Goal: Information Seeking & Learning: Learn about a topic

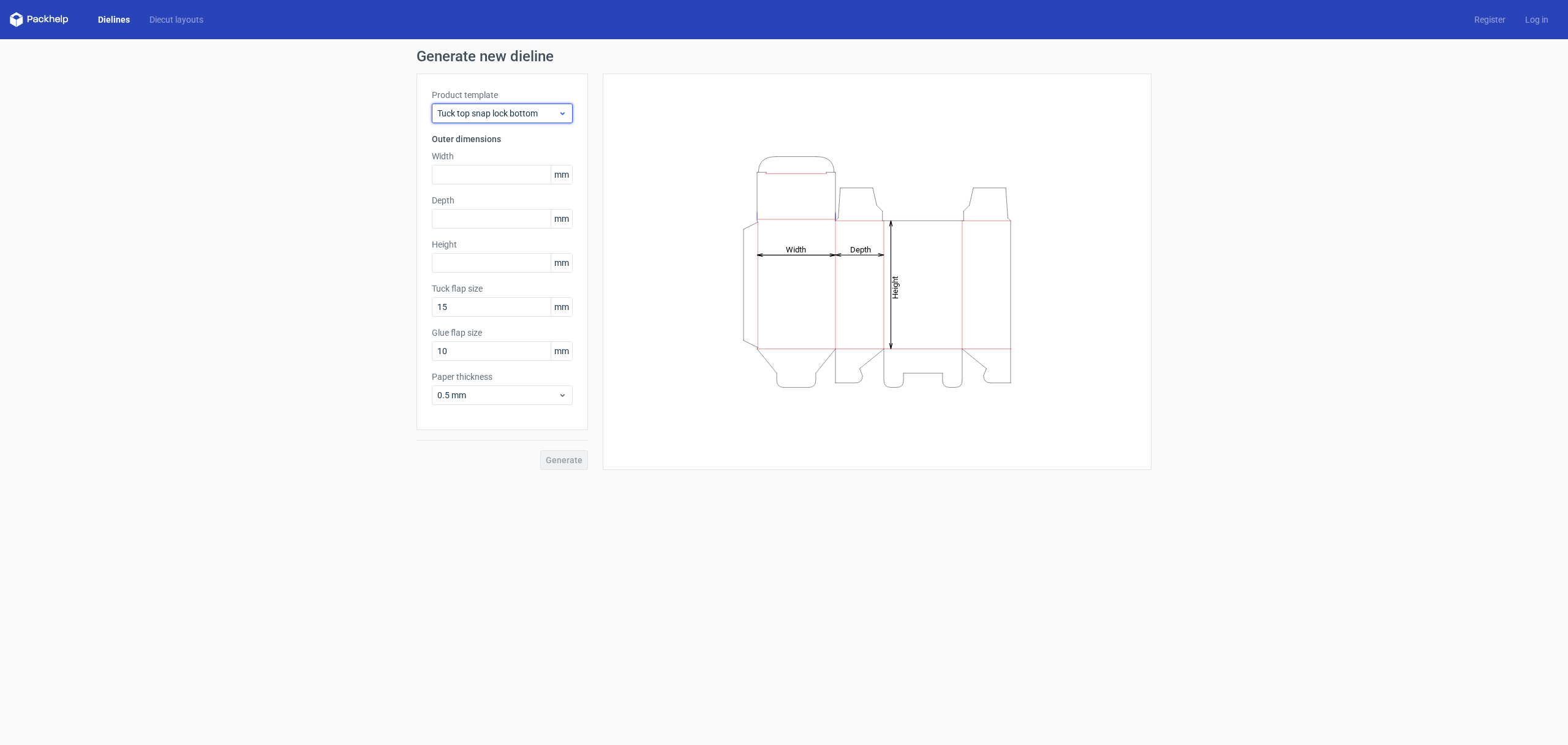
click at [509, 110] on span "Tuck top snap lock bottom" at bounding box center [497, 113] width 121 height 12
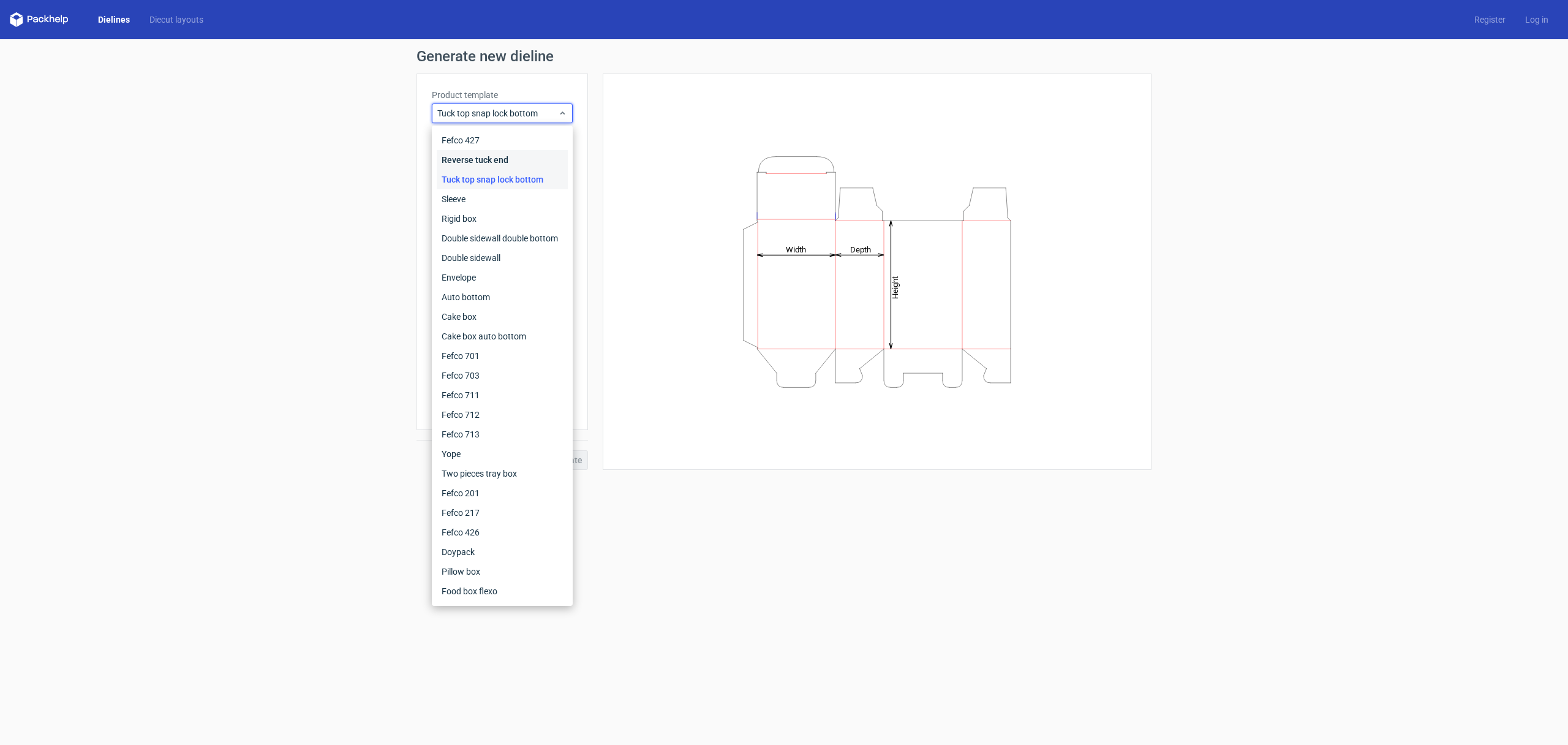
click at [499, 154] on div "Reverse tuck end" at bounding box center [502, 160] width 131 height 20
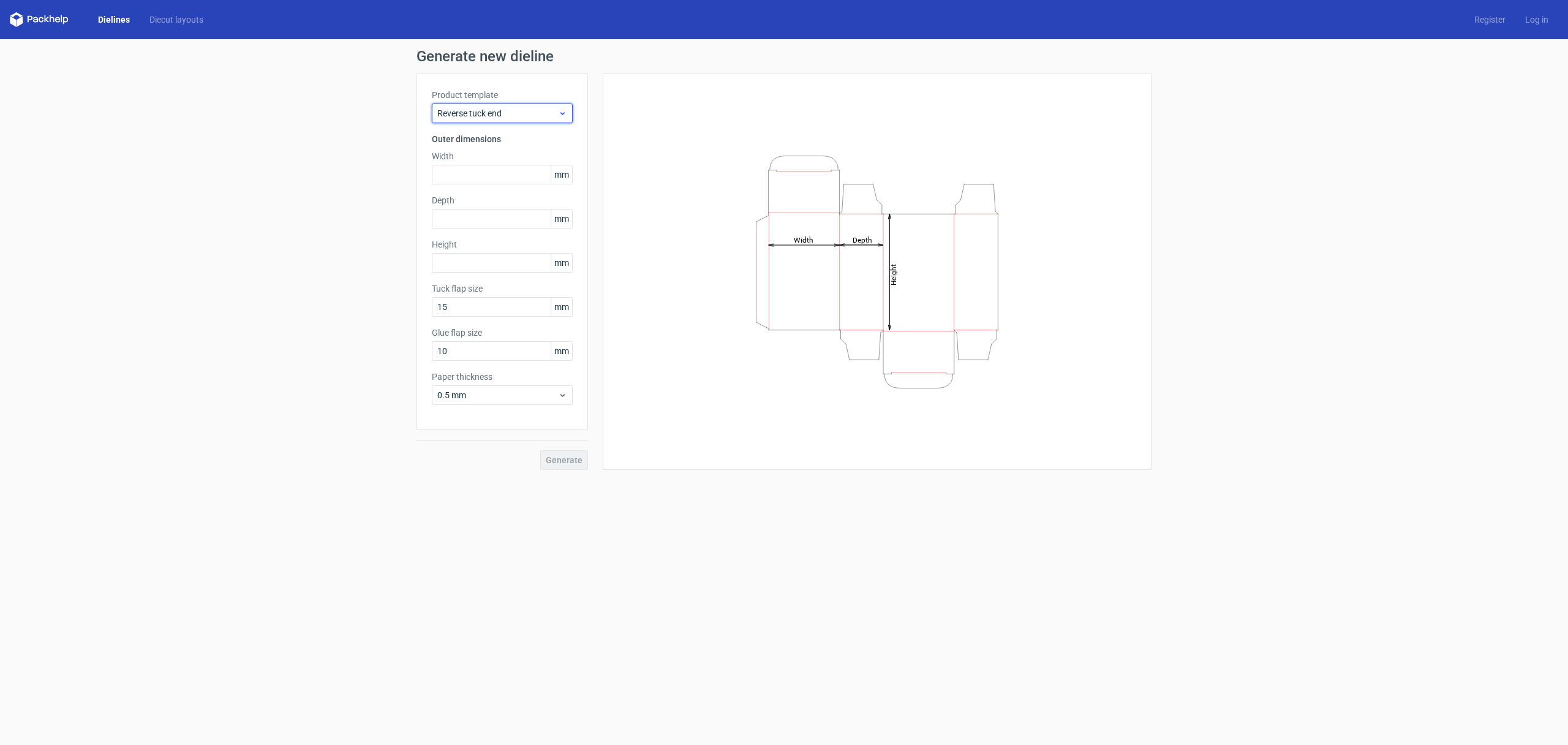
click at [457, 108] on span "Reverse tuck end" at bounding box center [497, 113] width 121 height 12
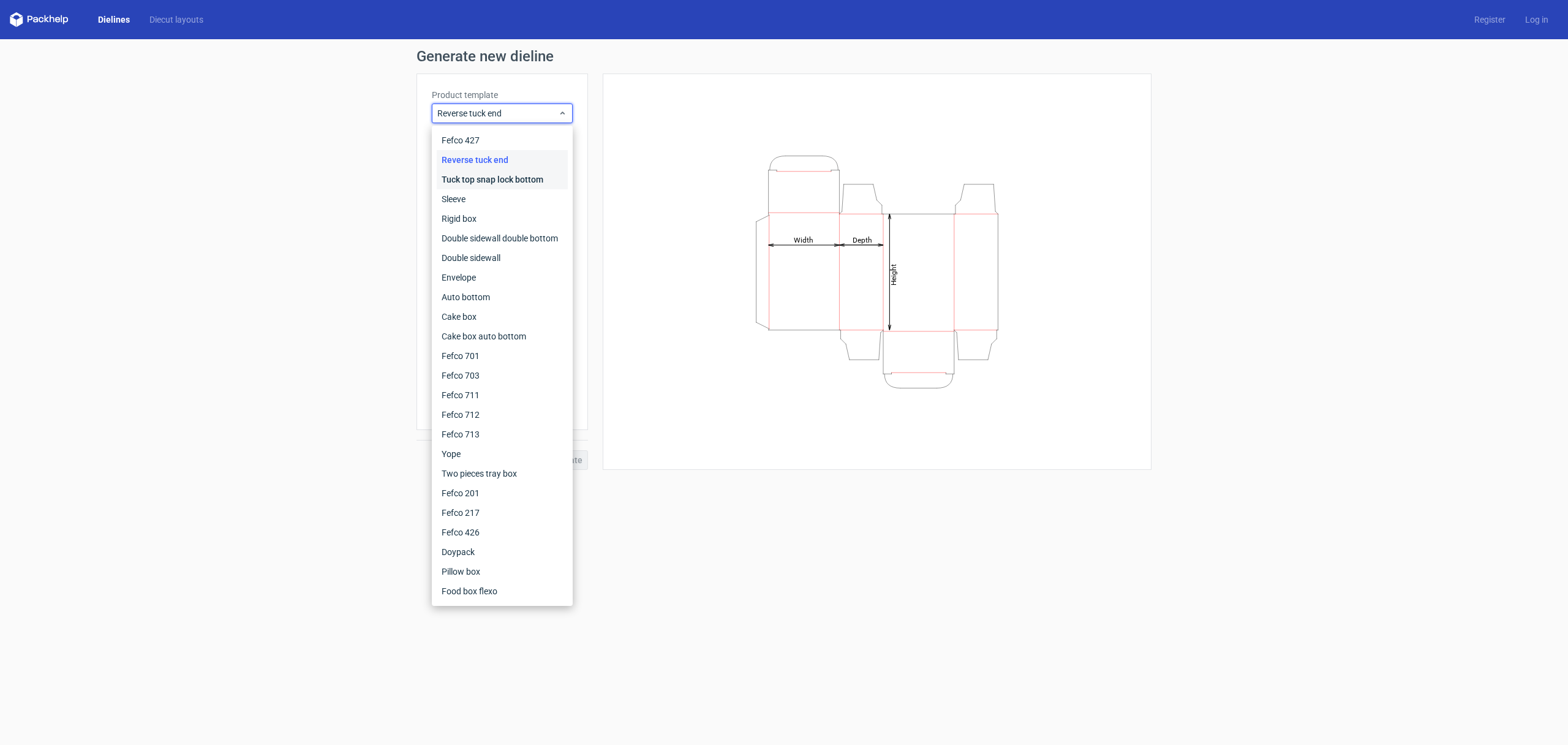
click at [462, 185] on div "Tuck top snap lock bottom" at bounding box center [502, 179] width 131 height 20
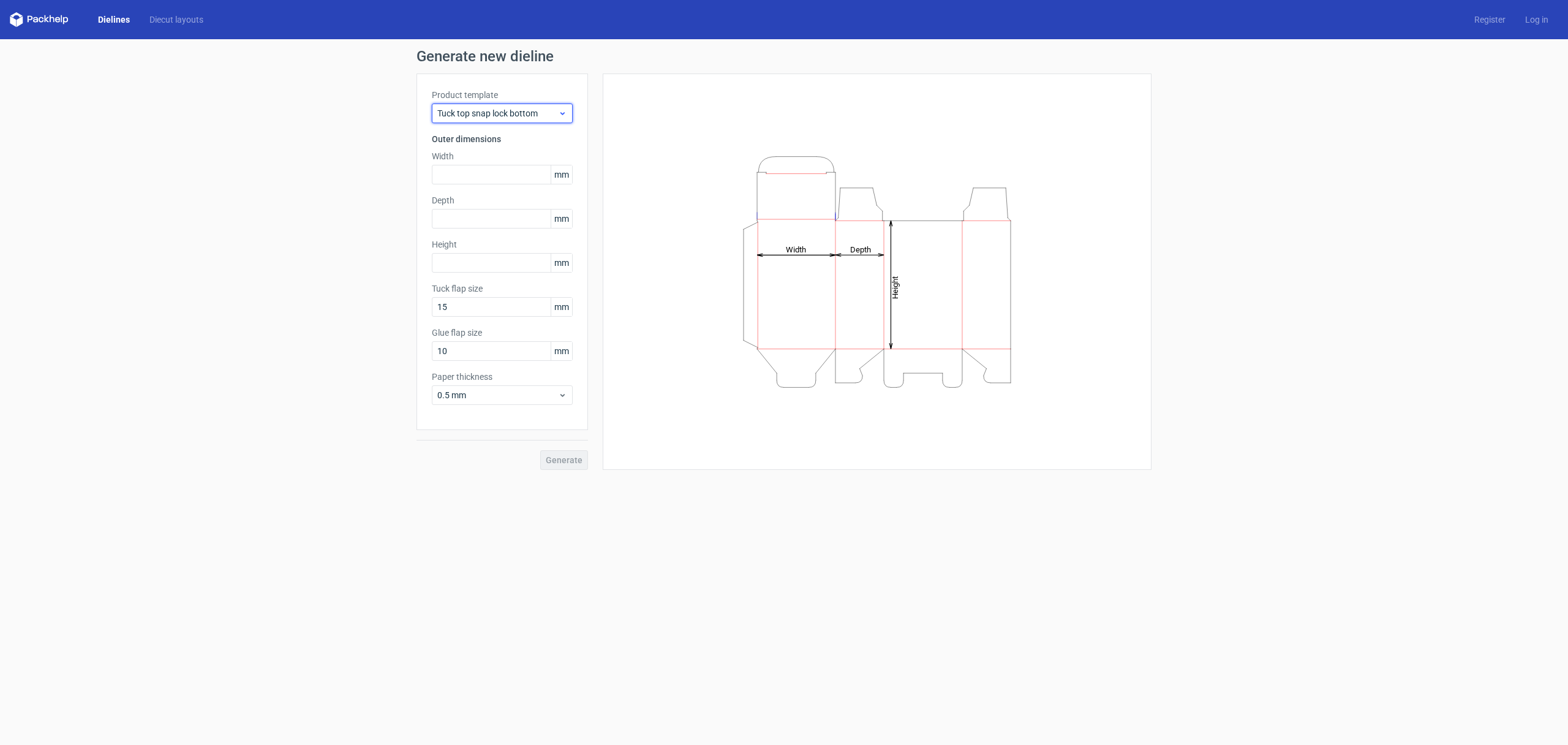
click at [464, 113] on span "Tuck top snap lock bottom" at bounding box center [497, 113] width 121 height 12
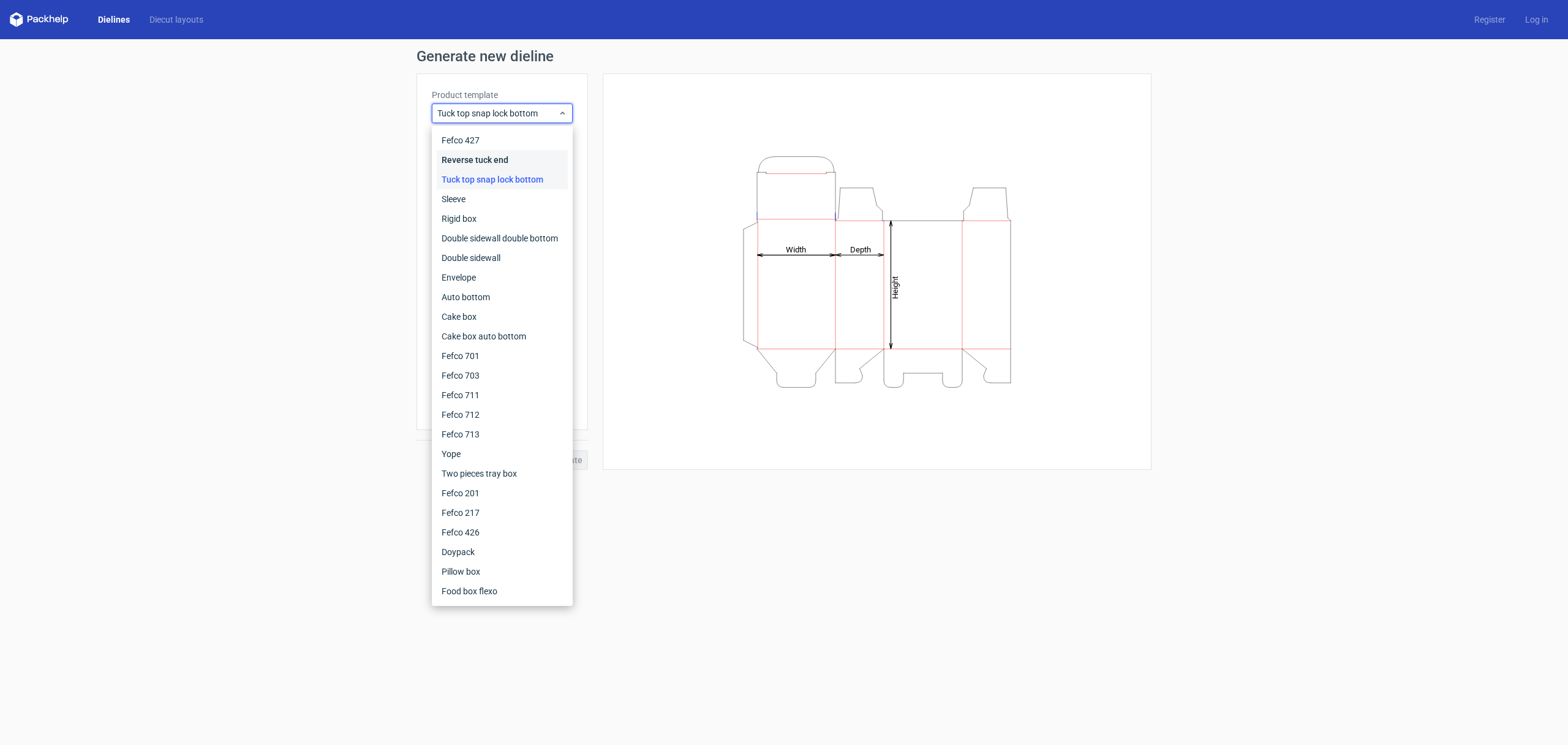
click at [473, 162] on div "Reverse tuck end" at bounding box center [502, 160] width 131 height 20
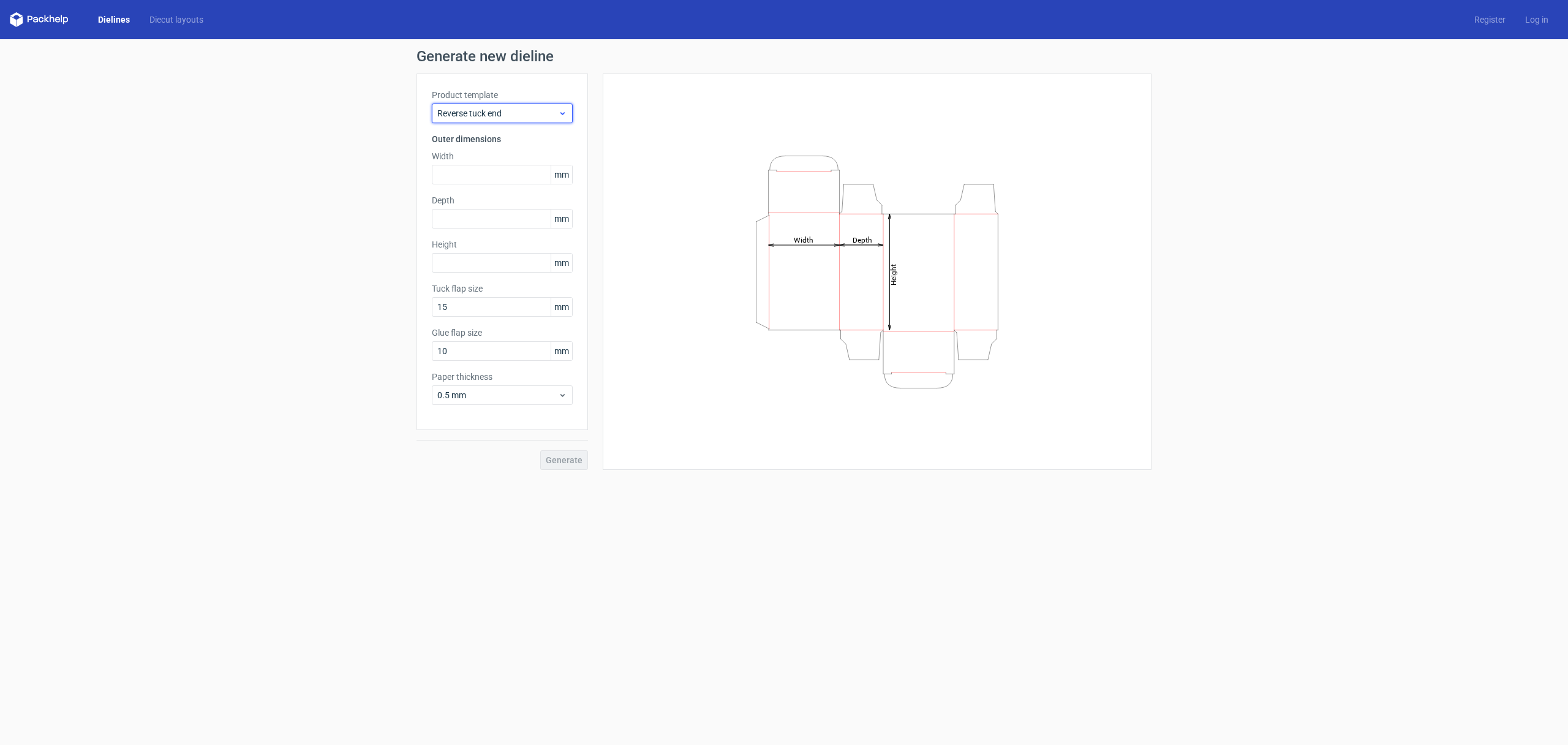
click at [476, 112] on span "Reverse tuck end" at bounding box center [497, 113] width 121 height 12
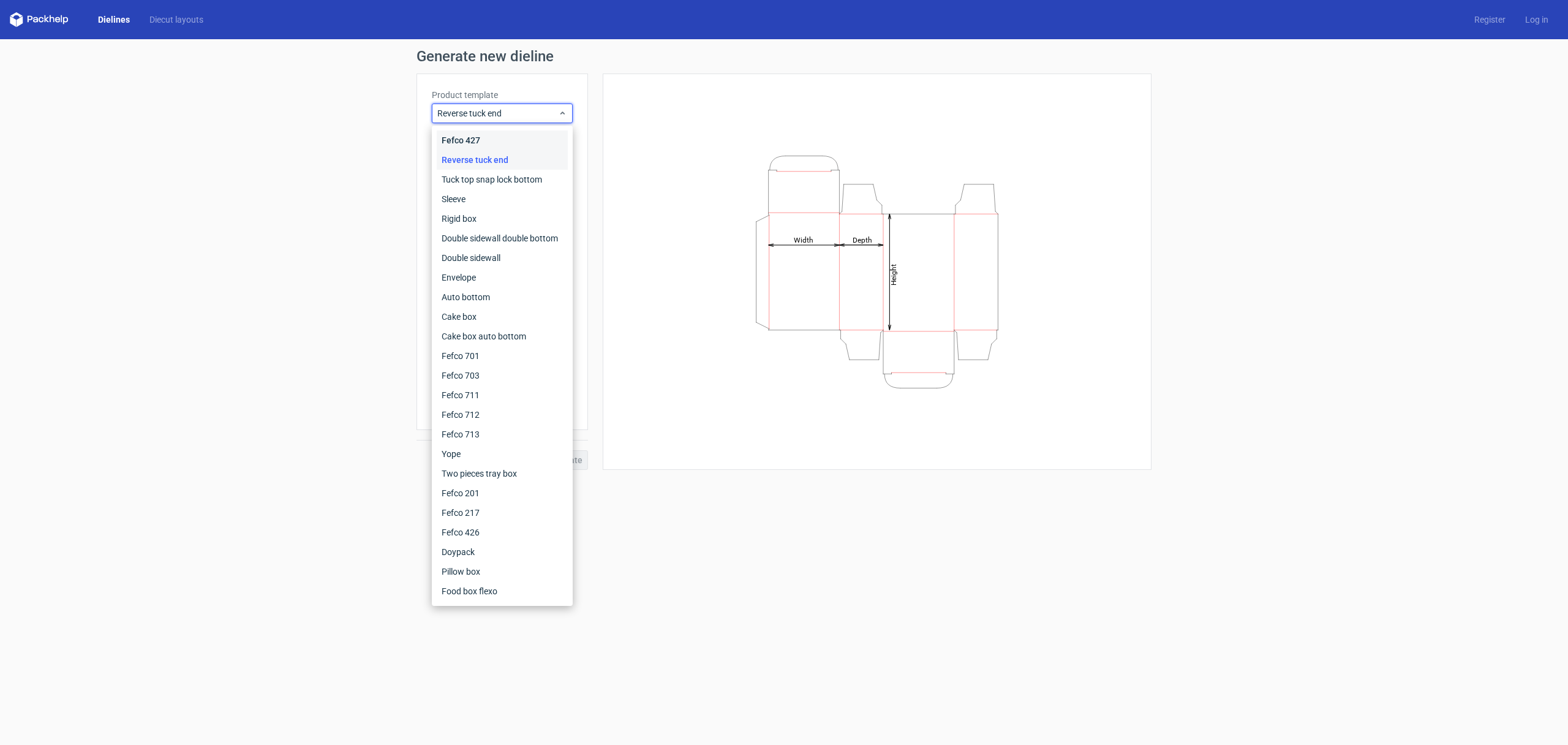
click at [473, 136] on div "Fefco 427" at bounding box center [502, 141] width 131 height 20
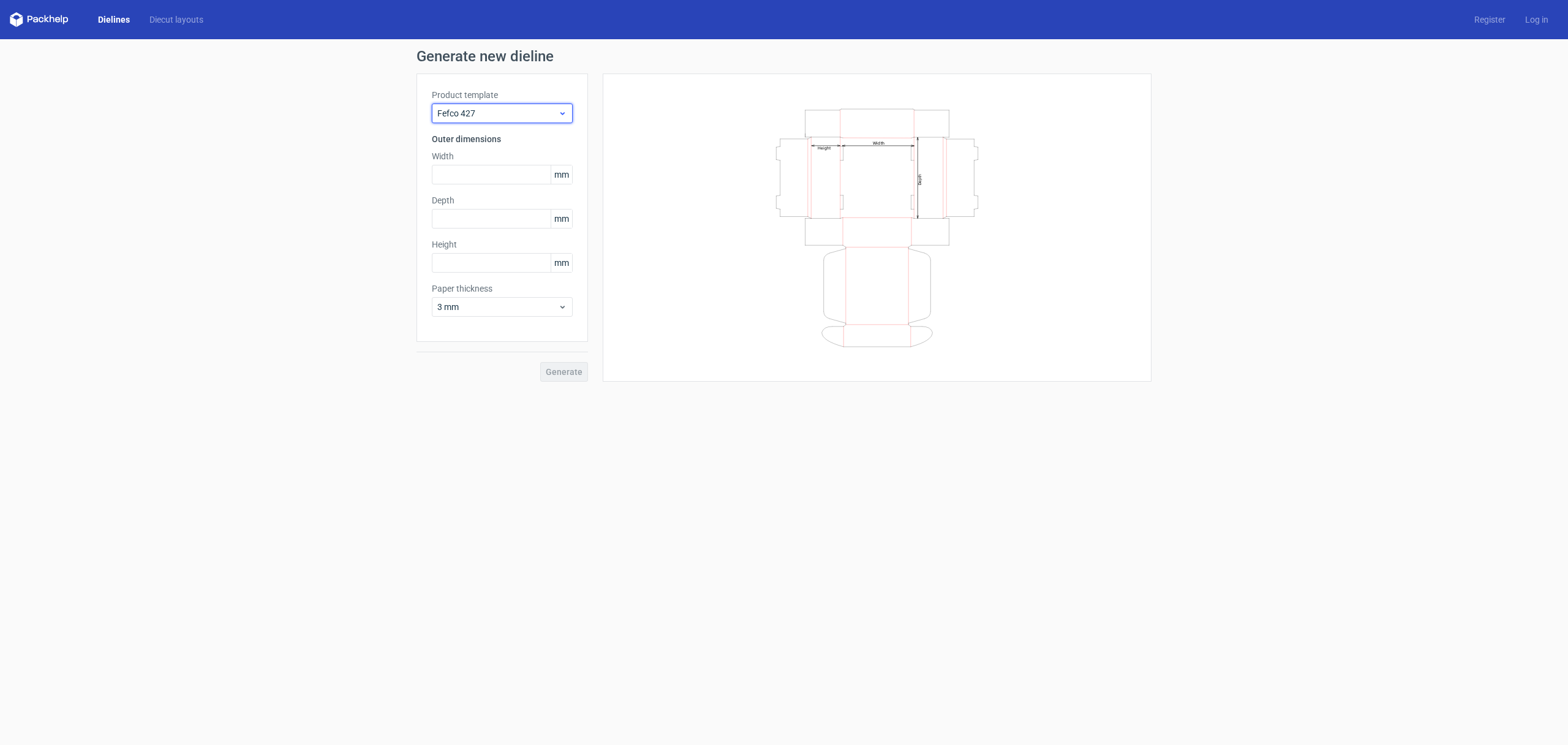
click at [474, 113] on span "Fefco 427" at bounding box center [497, 113] width 121 height 12
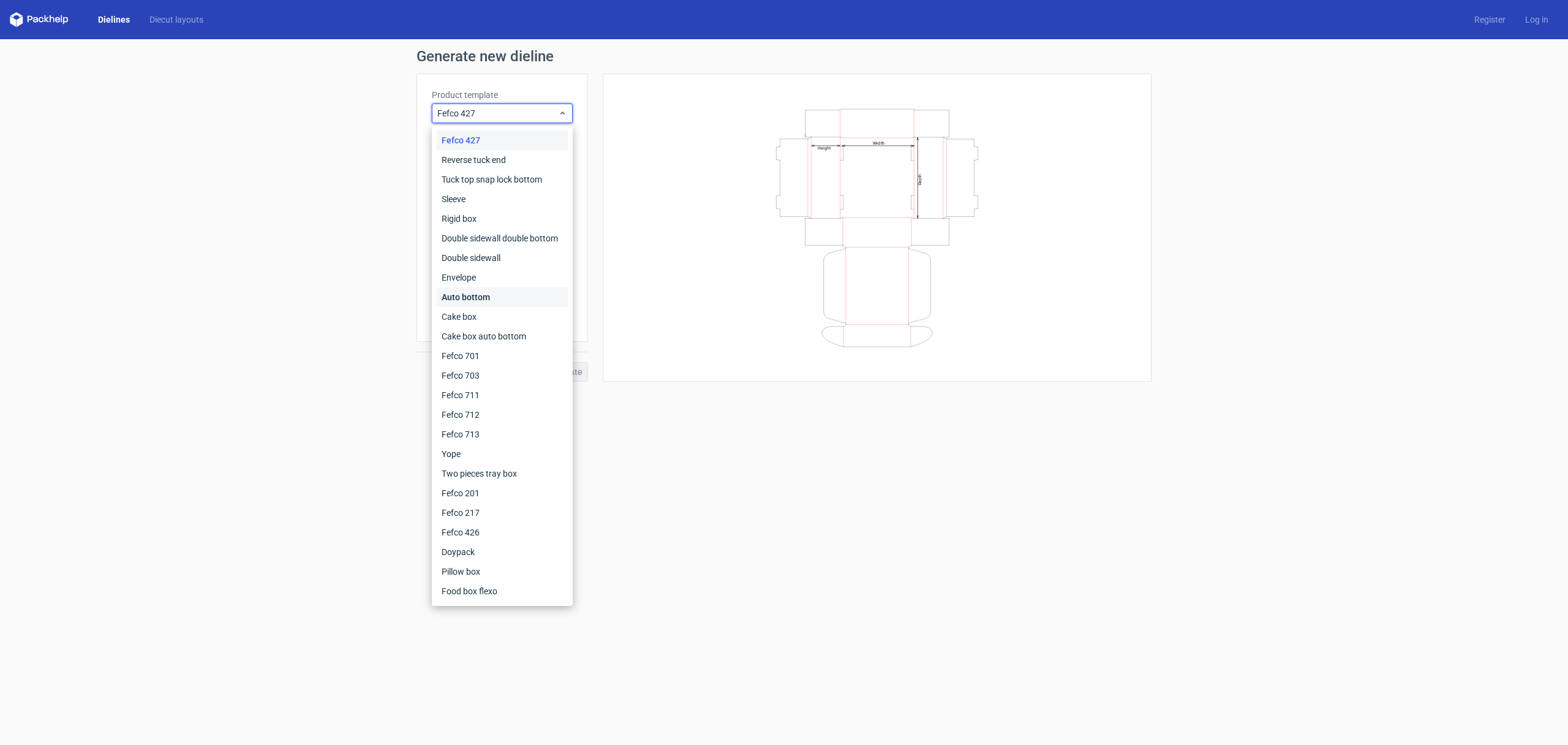
click at [462, 294] on div "Auto bottom" at bounding box center [502, 297] width 131 height 20
